Goal: Task Accomplishment & Management: Use online tool/utility

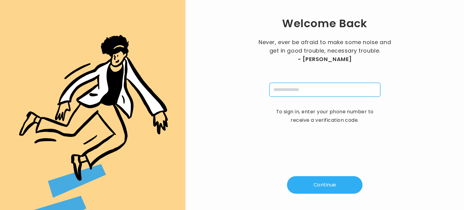
click at [295, 89] on input "tel" at bounding box center [325, 90] width 111 height 14
type input "**********"
click at [313, 188] on button "Continue" at bounding box center [325, 185] width 76 height 18
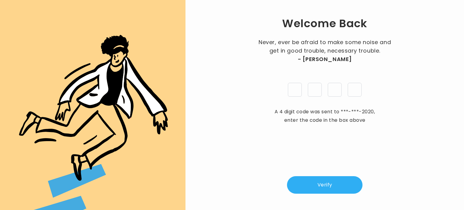
type input "*"
click at [325, 185] on button "Verify" at bounding box center [325, 185] width 76 height 18
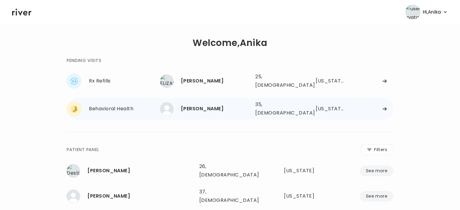
click at [212, 105] on div "[PERSON_NAME]" at bounding box center [216, 109] width 70 height 8
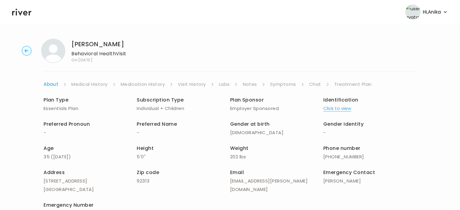
click at [339, 111] on button "Click to view" at bounding box center [337, 108] width 28 height 8
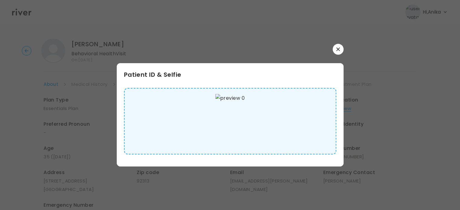
click at [369, 48] on div at bounding box center [230, 105] width 460 height 210
click at [341, 50] on button "button" at bounding box center [338, 49] width 11 height 11
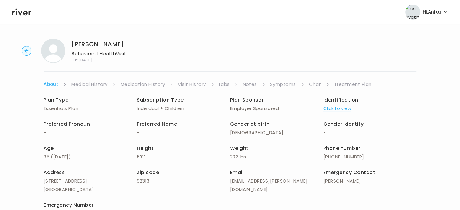
click at [83, 80] on link "Medical History" at bounding box center [89, 84] width 36 height 8
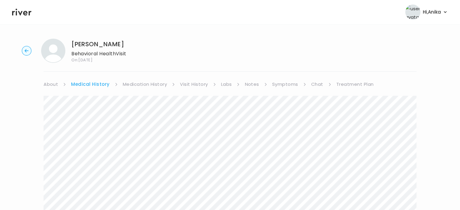
click at [143, 82] on link "Medication History" at bounding box center [145, 84] width 44 height 8
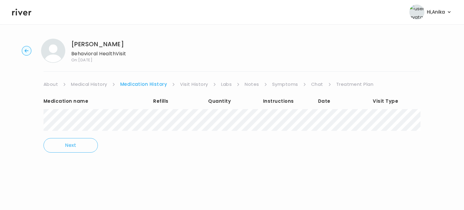
click at [187, 84] on link "Visit History" at bounding box center [194, 84] width 28 height 8
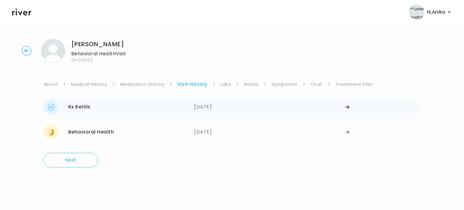
click at [215, 104] on div "[DATE]" at bounding box center [269, 106] width 151 height 15
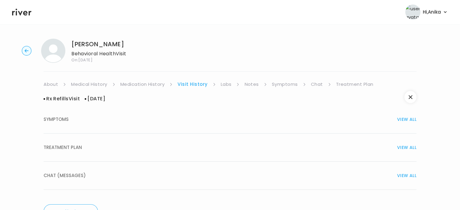
click at [214, 144] on div "TREATMENT PLAN VIEW ALL" at bounding box center [230, 147] width 373 height 8
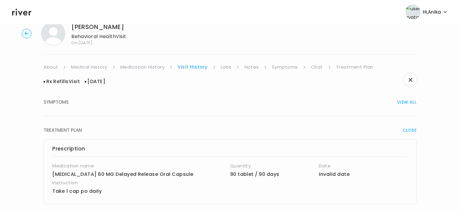
scroll to position [15, 0]
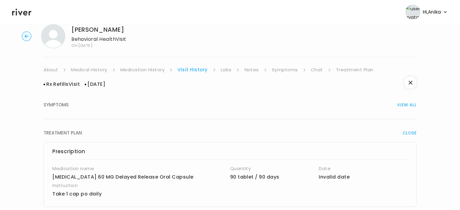
click at [411, 134] on span "CLOSE" at bounding box center [409, 133] width 14 height 8
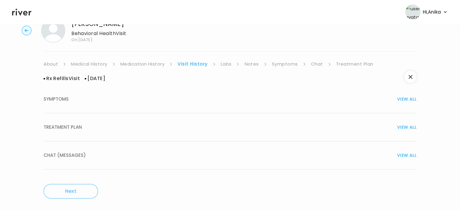
scroll to position [23, 0]
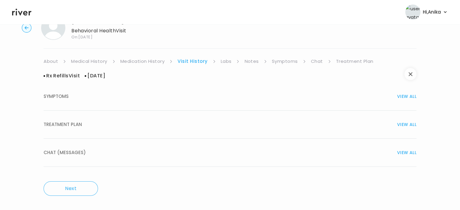
click at [410, 74] on icon "button" at bounding box center [410, 74] width 4 height 4
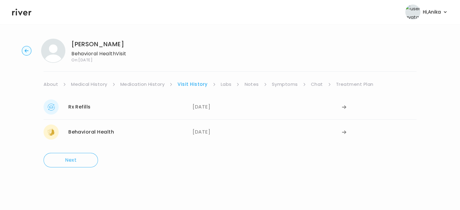
scroll to position [0, 0]
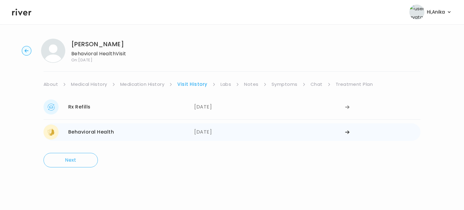
click at [182, 129] on div "Behavioral Health [DATE]" at bounding box center [119, 132] width 151 height 15
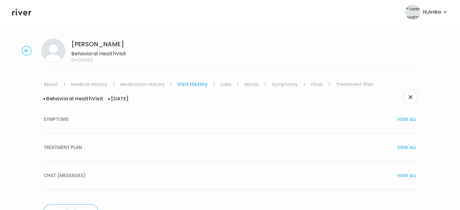
click at [185, 150] on div "TREATMENT PLAN VIEW ALL" at bounding box center [230, 147] width 373 height 8
click at [226, 86] on link "Labs" at bounding box center [226, 84] width 11 height 8
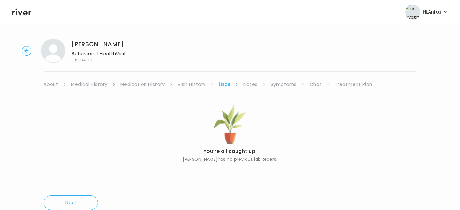
click at [247, 82] on link "Notes" at bounding box center [250, 84] width 14 height 8
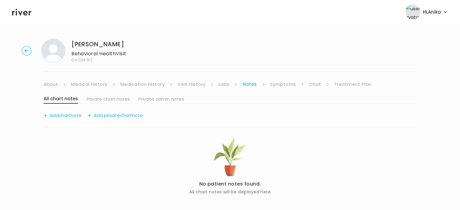
click at [275, 82] on link "Symptoms" at bounding box center [283, 84] width 26 height 8
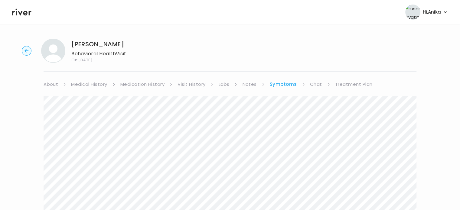
click at [312, 84] on link "Chat" at bounding box center [316, 84] width 12 height 8
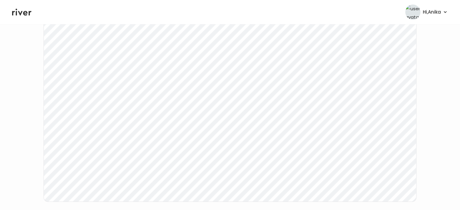
scroll to position [112, 0]
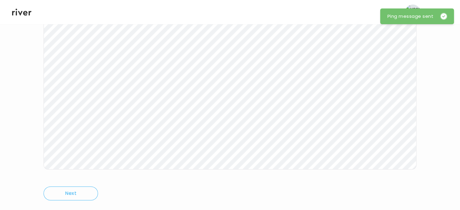
click at [24, 13] on icon at bounding box center [21, 12] width 19 height 7
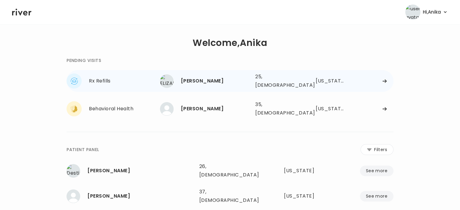
click at [221, 77] on div "[PERSON_NAME]" at bounding box center [216, 81] width 70 height 8
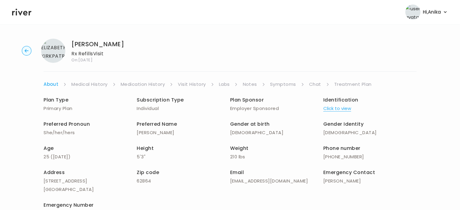
click at [331, 109] on button "Click to view" at bounding box center [337, 108] width 28 height 8
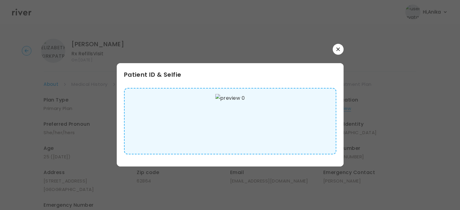
click at [342, 48] on button "button" at bounding box center [338, 49] width 11 height 11
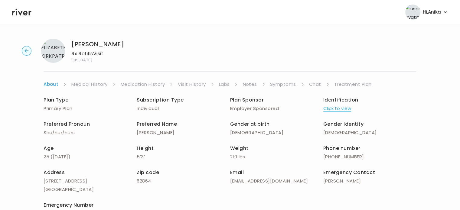
click at [91, 83] on link "Medical History" at bounding box center [89, 84] width 36 height 8
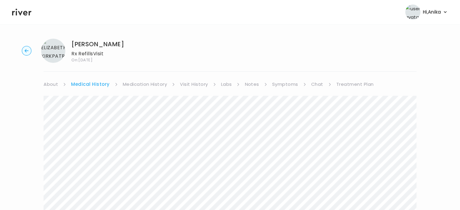
click at [135, 83] on link "Medication History" at bounding box center [145, 84] width 44 height 8
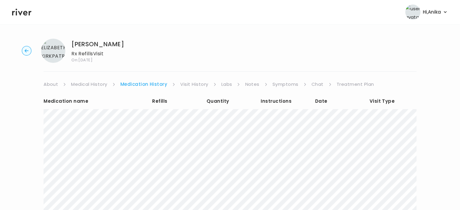
click at [196, 88] on link "Visit History" at bounding box center [194, 84] width 28 height 8
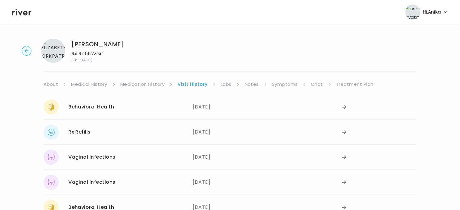
click at [222, 86] on link "Labs" at bounding box center [226, 84] width 11 height 8
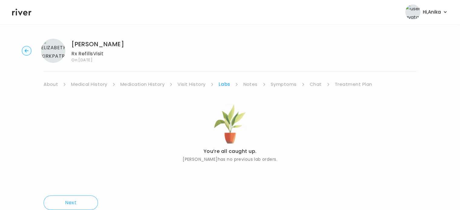
click at [248, 85] on link "Notes" at bounding box center [250, 84] width 14 height 8
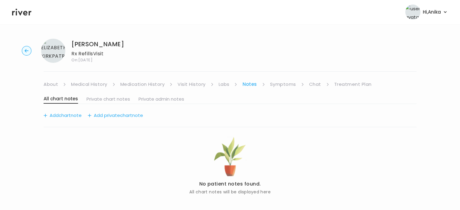
click at [286, 83] on link "Symptoms" at bounding box center [283, 84] width 26 height 8
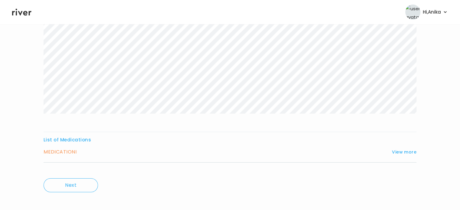
scroll to position [100, 0]
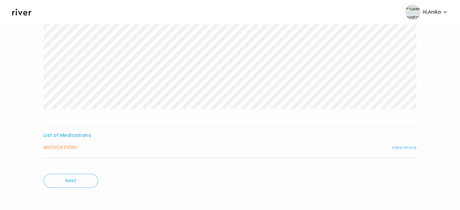
click at [403, 148] on button "View more" at bounding box center [404, 147] width 24 height 7
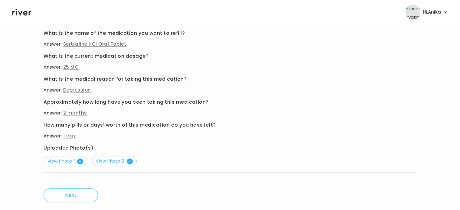
scroll to position [250, 0]
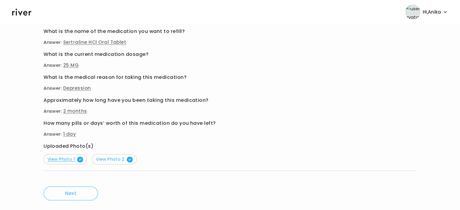
click at [66, 159] on span "View Photo 1" at bounding box center [65, 159] width 36 height 6
click at [117, 159] on span "View Photo 2" at bounding box center [114, 159] width 37 height 6
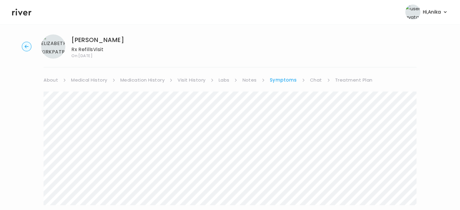
scroll to position [0, 0]
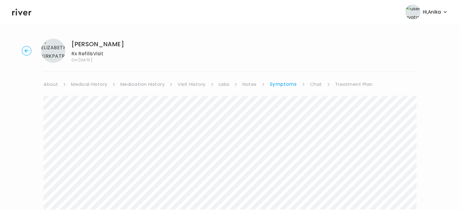
click at [163, 83] on link "Medication History" at bounding box center [142, 84] width 44 height 8
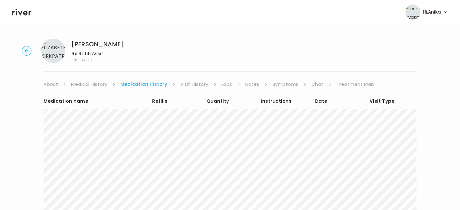
click at [197, 86] on link "Visit History" at bounding box center [194, 84] width 28 height 8
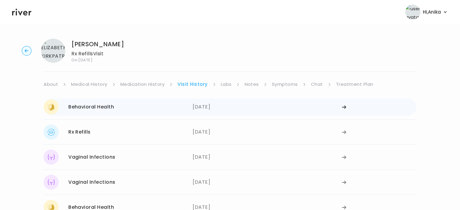
click at [236, 109] on div "[DATE]" at bounding box center [267, 106] width 149 height 15
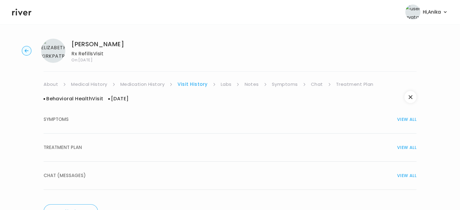
click at [211, 146] on div "TREATMENT PLAN VIEW ALL" at bounding box center [230, 147] width 373 height 8
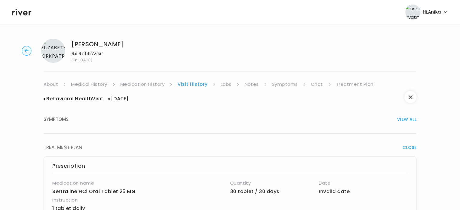
click at [227, 84] on link "Labs" at bounding box center [226, 84] width 11 height 8
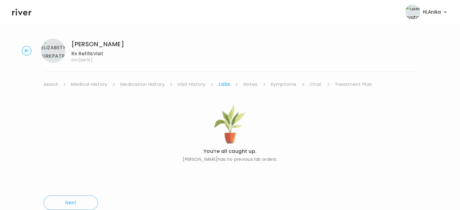
click at [245, 85] on link "Notes" at bounding box center [250, 84] width 14 height 8
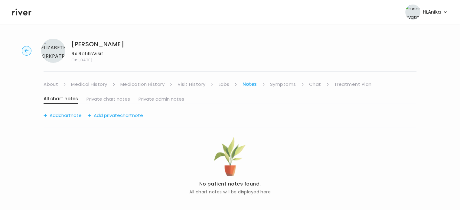
click at [278, 85] on link "Symptoms" at bounding box center [283, 84] width 26 height 8
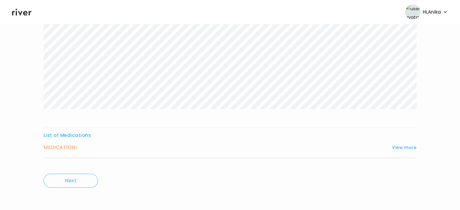
scroll to position [100, 0]
click at [397, 150] on button "View more" at bounding box center [404, 147] width 24 height 7
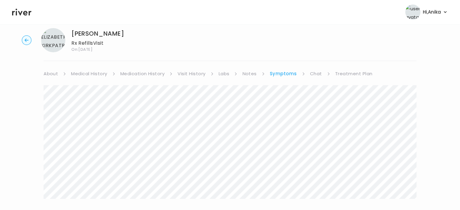
scroll to position [0, 0]
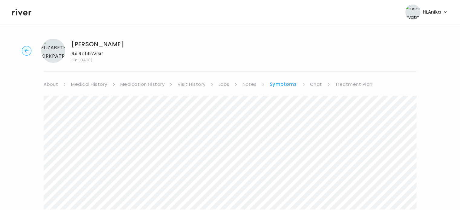
click at [349, 84] on link "Treatment Plan" at bounding box center [353, 84] width 37 height 8
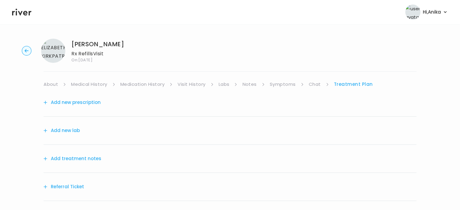
click at [75, 161] on button "Add treatment notes" at bounding box center [73, 158] width 58 height 8
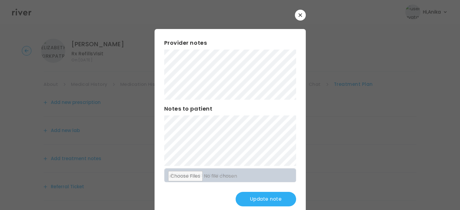
click at [253, 201] on button "Update note" at bounding box center [265, 199] width 60 height 15
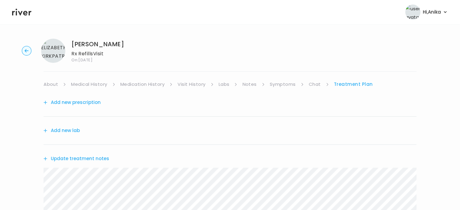
click at [84, 104] on button "Add new prescription" at bounding box center [72, 102] width 57 height 8
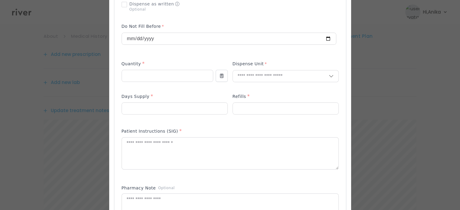
scroll to position [185, 0]
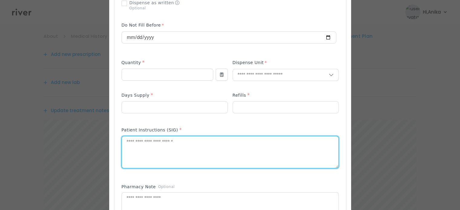
drag, startPoint x: 159, startPoint y: 154, endPoint x: 101, endPoint y: 224, distance: 91.0
click at [101, 162] on html "Hi, [PERSON_NAME] Profile Logout [PERSON_NAME] Rx Refills Visit On: [DATE] Abou…" at bounding box center [230, 57] width 460 height 210
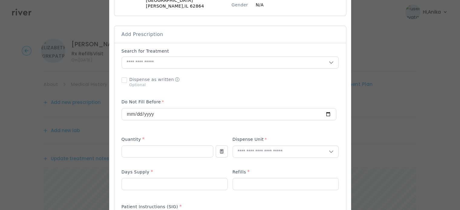
scroll to position [98, 0]
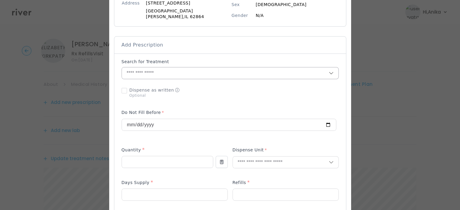
click at [166, 73] on input "text" at bounding box center [225, 72] width 207 height 11
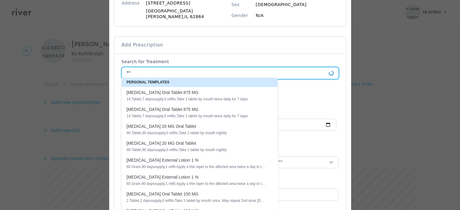
type input "*"
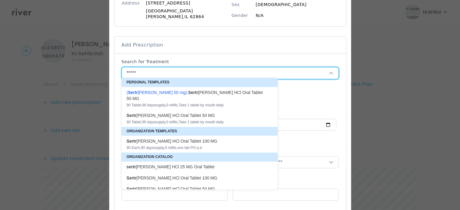
scroll to position [11, 0]
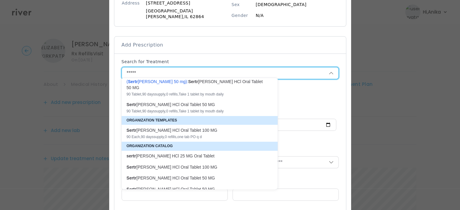
click at [167, 153] on p "sertr [PERSON_NAME] HCl 25 MG Oral Tablet" at bounding box center [195, 156] width 139 height 6
type input "**********"
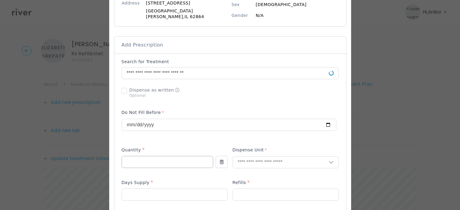
click at [167, 156] on input "number" at bounding box center [167, 161] width 91 height 11
type input "**"
click at [251, 157] on input "text" at bounding box center [281, 162] width 96 height 11
type input "****"
click at [248, 169] on p "Tablet" at bounding box center [272, 172] width 80 height 9
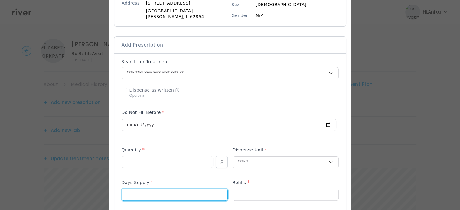
click at [146, 193] on input "number" at bounding box center [174, 194] width 105 height 11
type input "**"
click at [238, 195] on input "number" at bounding box center [285, 194] width 105 height 11
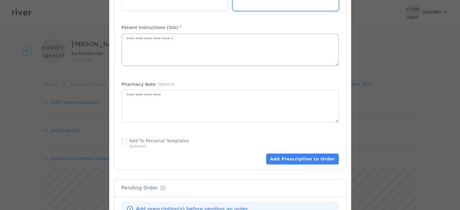
scroll to position [288, 0]
type input "*"
click at [186, 48] on textarea at bounding box center [230, 50] width 216 height 32
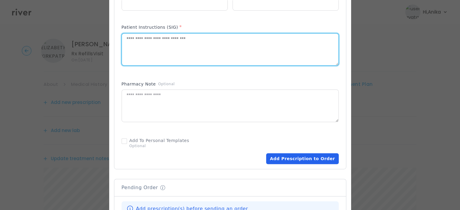
type textarea "**********"
click at [287, 157] on button "Add Prescription to Order" at bounding box center [302, 158] width 72 height 11
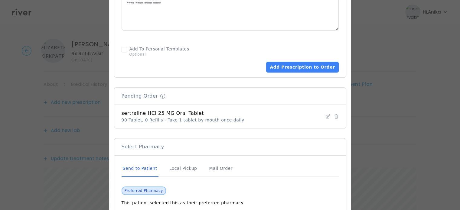
scroll to position [443, 0]
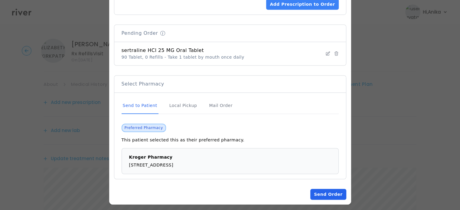
click at [313, 193] on button "Send Order" at bounding box center [328, 194] width 36 height 11
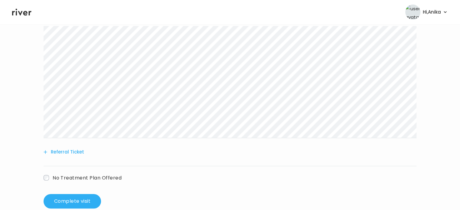
scroll to position [216, 0]
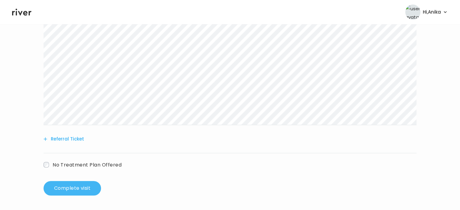
click at [64, 190] on button "Complete visit" at bounding box center [72, 188] width 57 height 15
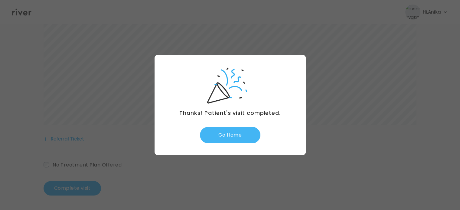
click at [232, 139] on button "Go Home" at bounding box center [230, 135] width 60 height 16
